Goal: Information Seeking & Learning: Find specific fact

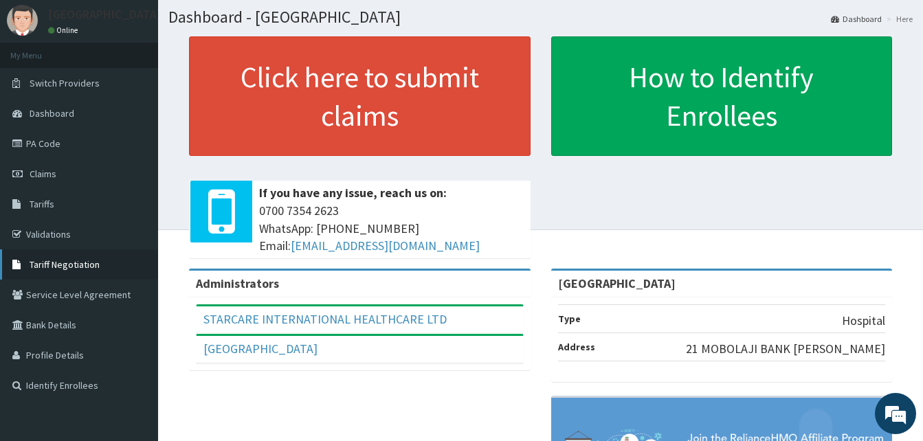
scroll to position [69, 0]
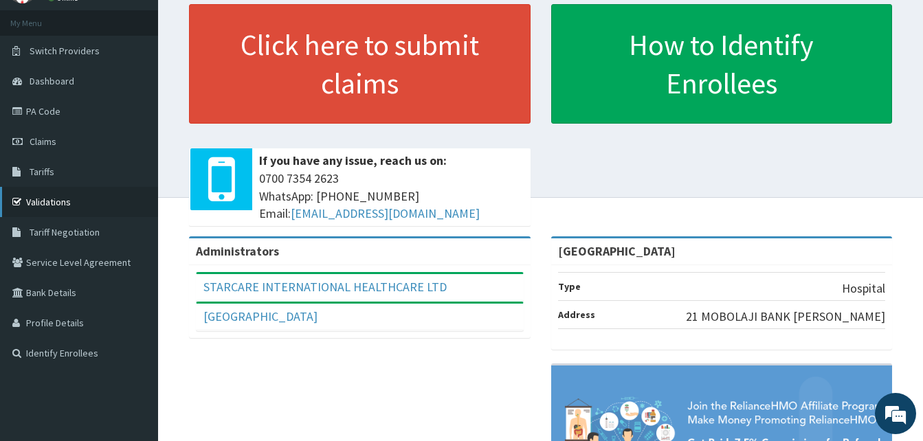
click at [49, 196] on link "Validations" at bounding box center [79, 202] width 158 height 30
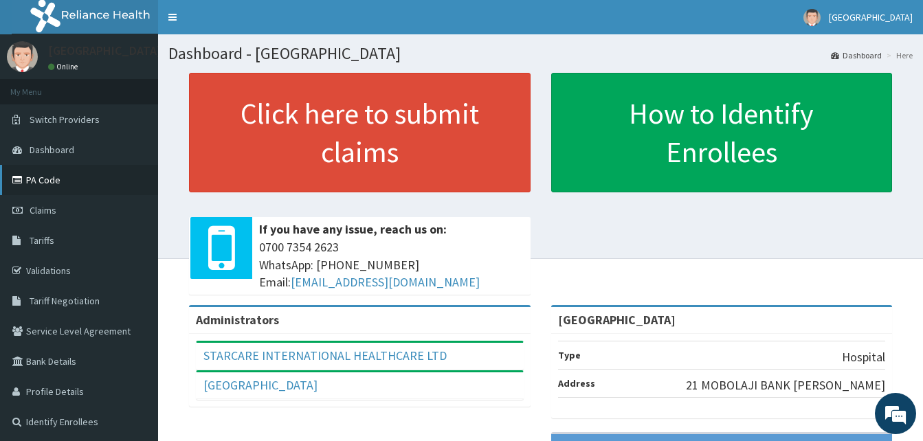
click at [54, 183] on link "PA Code" at bounding box center [79, 180] width 158 height 30
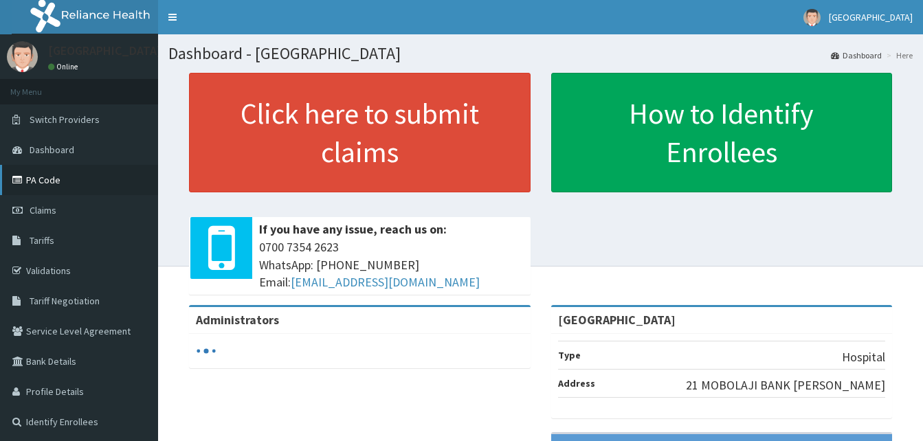
click at [52, 185] on link "PA Code" at bounding box center [79, 180] width 158 height 30
click at [78, 182] on link "PA Code" at bounding box center [79, 180] width 158 height 30
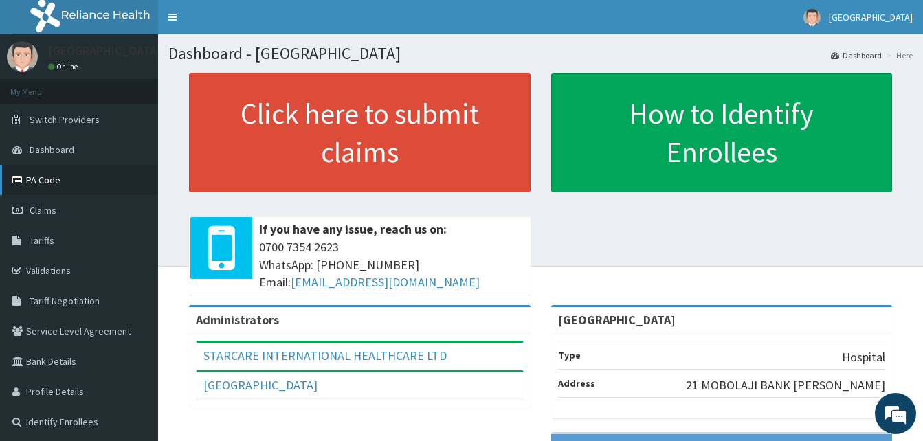
click at [53, 185] on link "PA Code" at bounding box center [79, 180] width 158 height 30
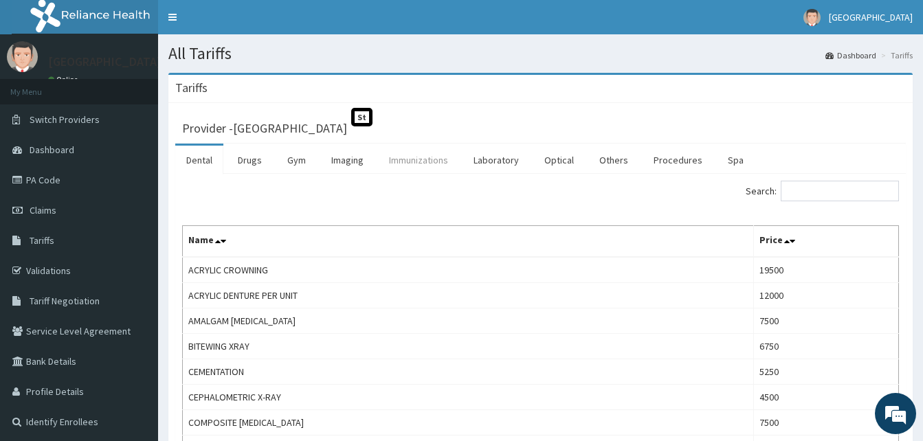
click at [393, 158] on link "Immunizations" at bounding box center [418, 160] width 81 height 29
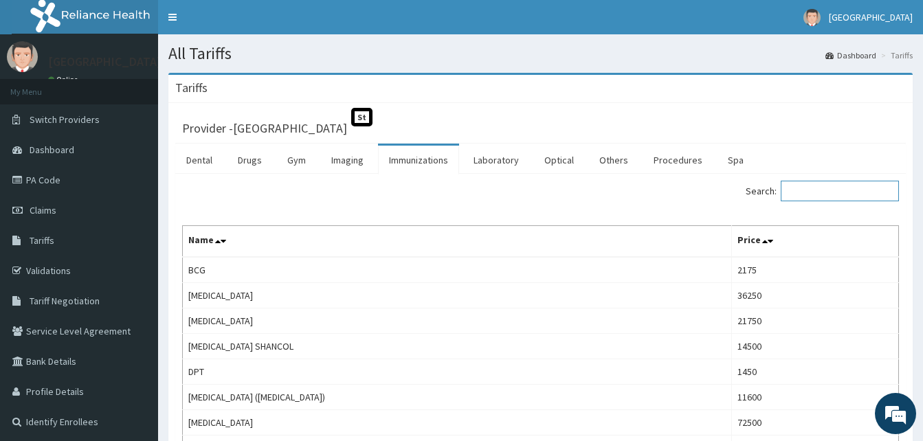
click at [825, 188] on input "Search:" at bounding box center [840, 191] width 118 height 21
paste input "Pneumocccal Conjugate Vaccine (pcv)"
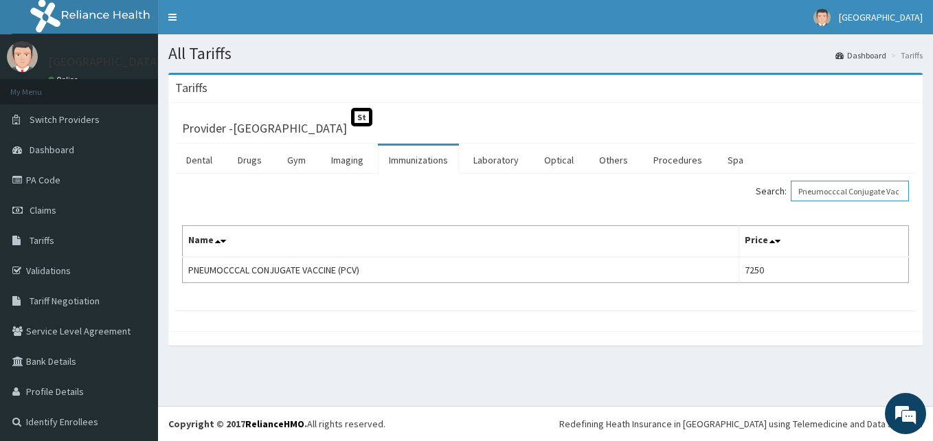
click at [826, 192] on input "Pneumocccal Conjugate Vaccine (pcv)" at bounding box center [850, 191] width 118 height 21
paste input "[MEDICAL_DATA]"
drag, startPoint x: 871, startPoint y: 183, endPoint x: 629, endPoint y: 204, distance: 242.8
click at [629, 204] on div "Search: [MEDICAL_DATA]" at bounding box center [732, 193] width 353 height 24
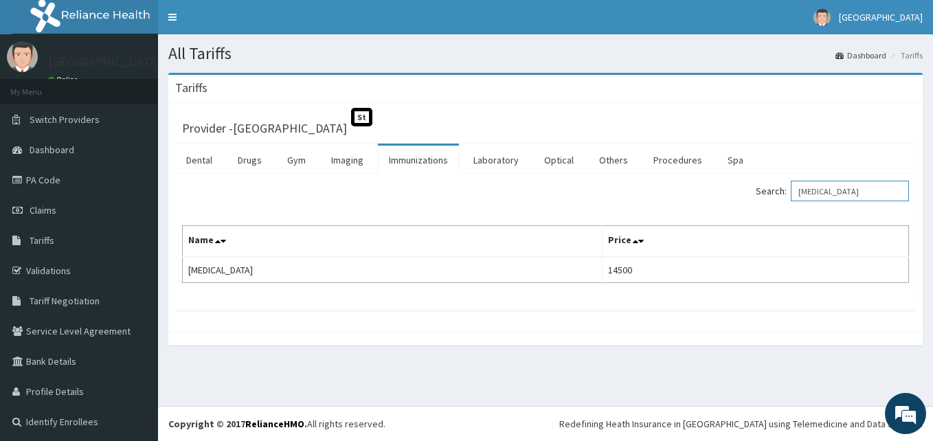
paste input "Injectable [MEDICAL_DATA] Ipv"
click at [833, 189] on input "Injectable [MEDICAL_DATA] Ipv" at bounding box center [850, 191] width 118 height 21
paste input "Pentavalent"
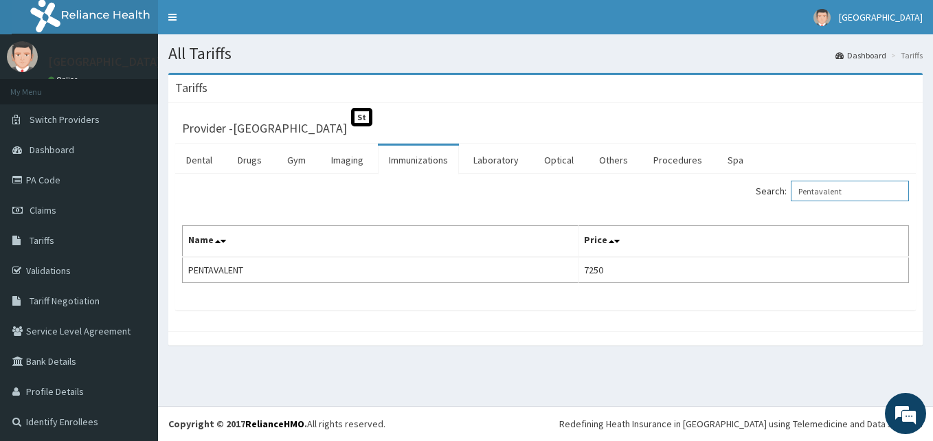
click at [870, 186] on input "Pentavalent" at bounding box center [850, 191] width 118 height 21
drag, startPoint x: 870, startPoint y: 186, endPoint x: 744, endPoint y: 197, distance: 126.9
click at [744, 197] on div "Search: Pentavalent" at bounding box center [732, 193] width 353 height 24
paste input "Opv"
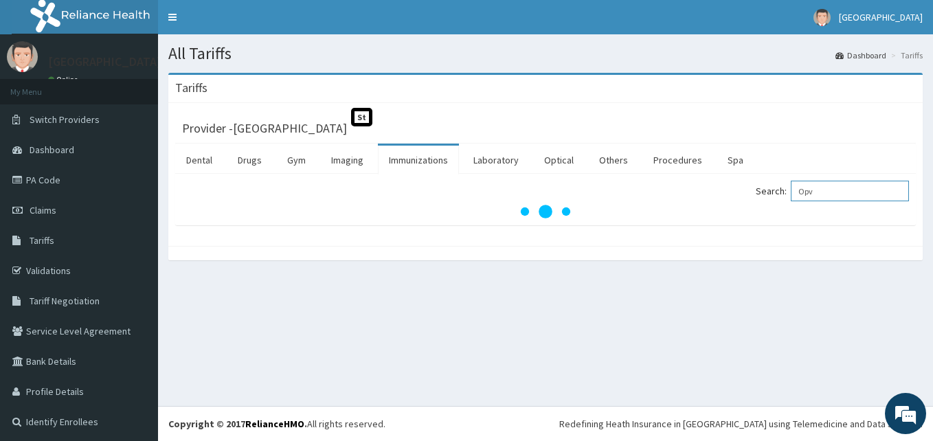
type input "Opv"
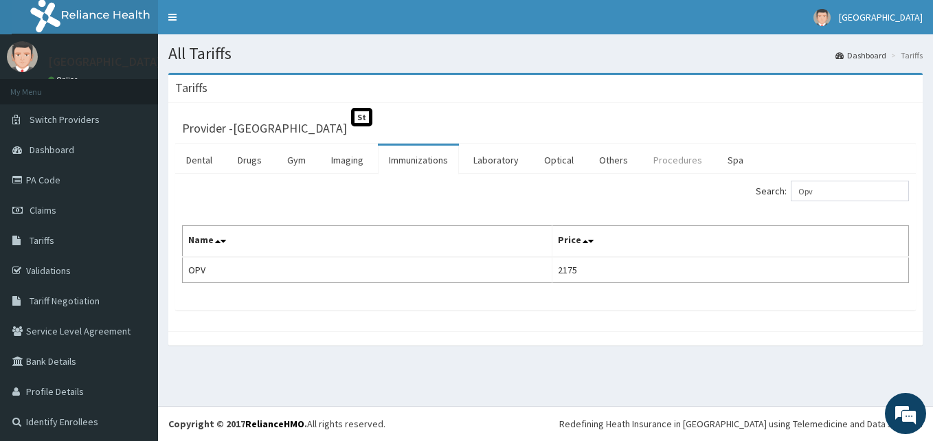
click at [660, 158] on link "Procedures" at bounding box center [678, 160] width 71 height 29
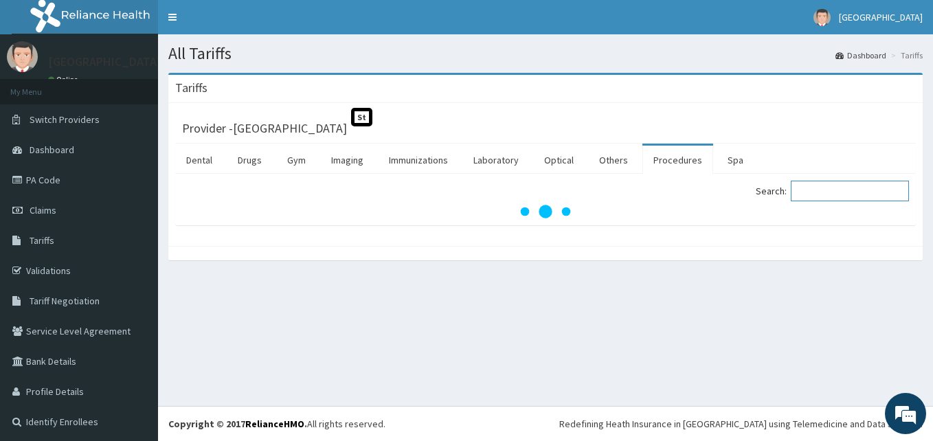
click at [806, 188] on input "Search:" at bounding box center [850, 191] width 118 height 21
paste input "[MEDICAL_DATA] First Outpatient Consultation"
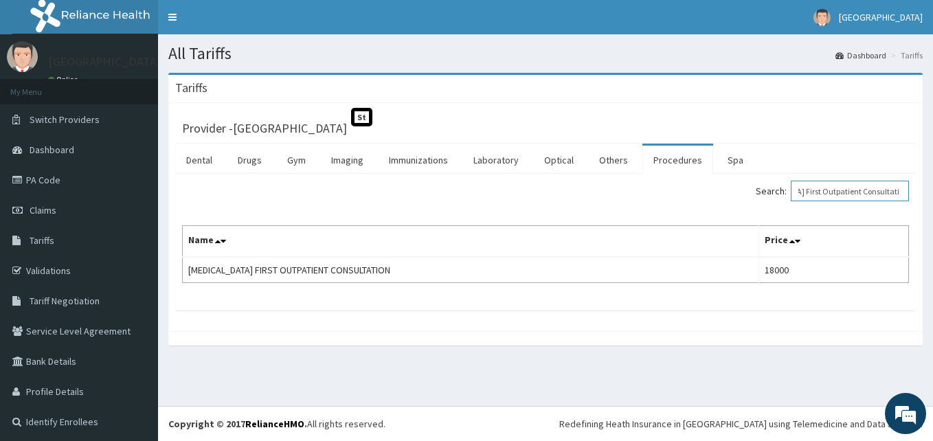
type input "[MEDICAL_DATA] First Outpatient Consultation"
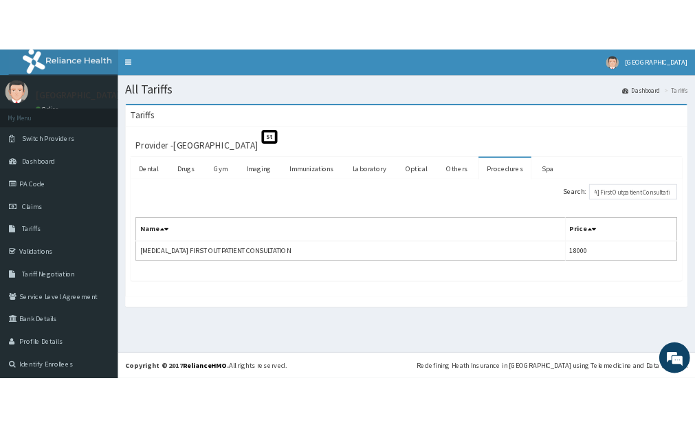
scroll to position [0, 0]
